Goal: Task Accomplishment & Management: Use online tool/utility

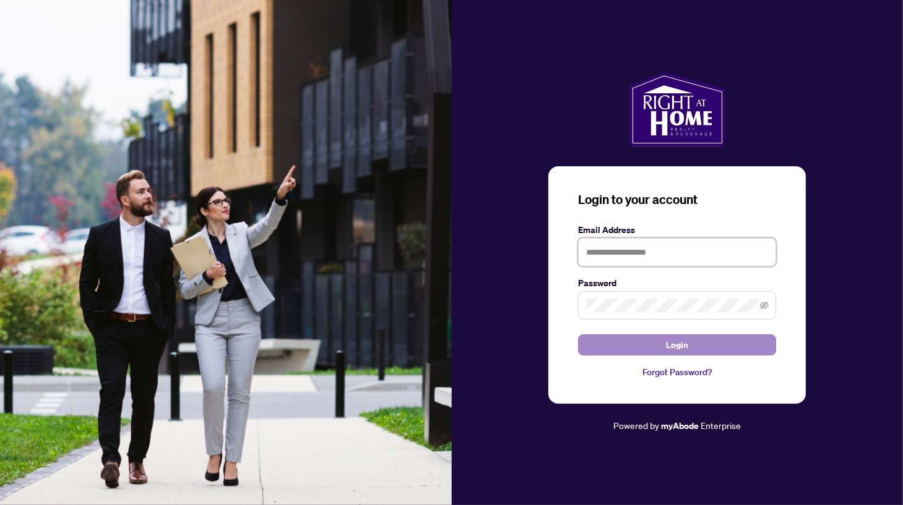
type input "**********"
click at [674, 346] on span "Login" at bounding box center [677, 345] width 22 height 20
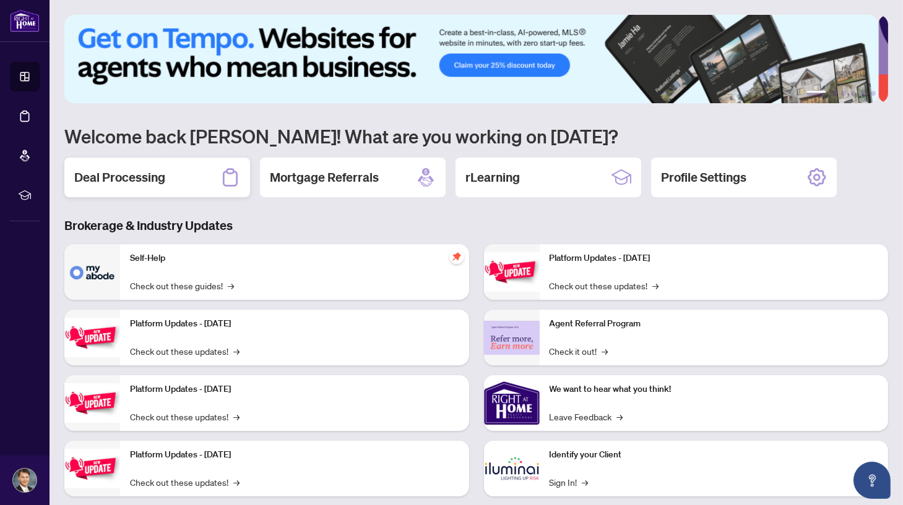
click at [130, 184] on h2 "Deal Processing" at bounding box center [119, 177] width 91 height 17
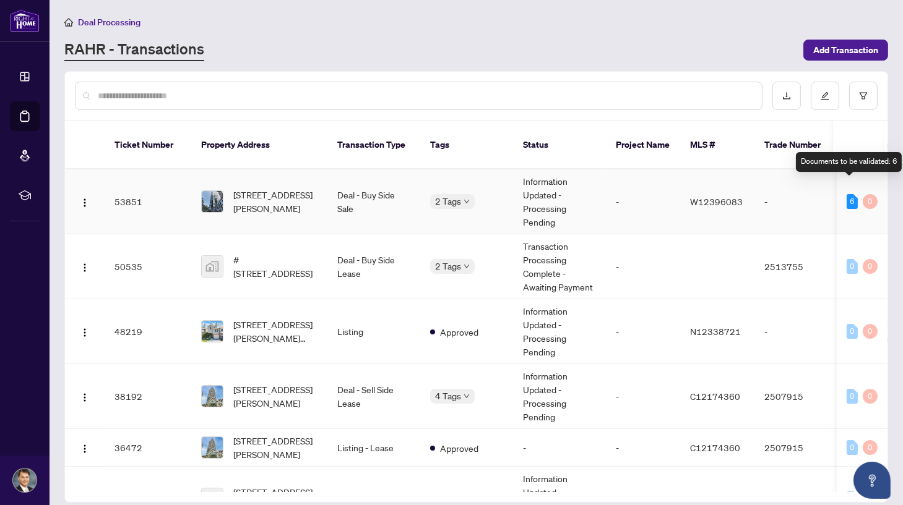
click at [849, 194] on div "6" at bounding box center [851, 201] width 11 height 15
